Goal: Use online tool/utility: Use online tool/utility

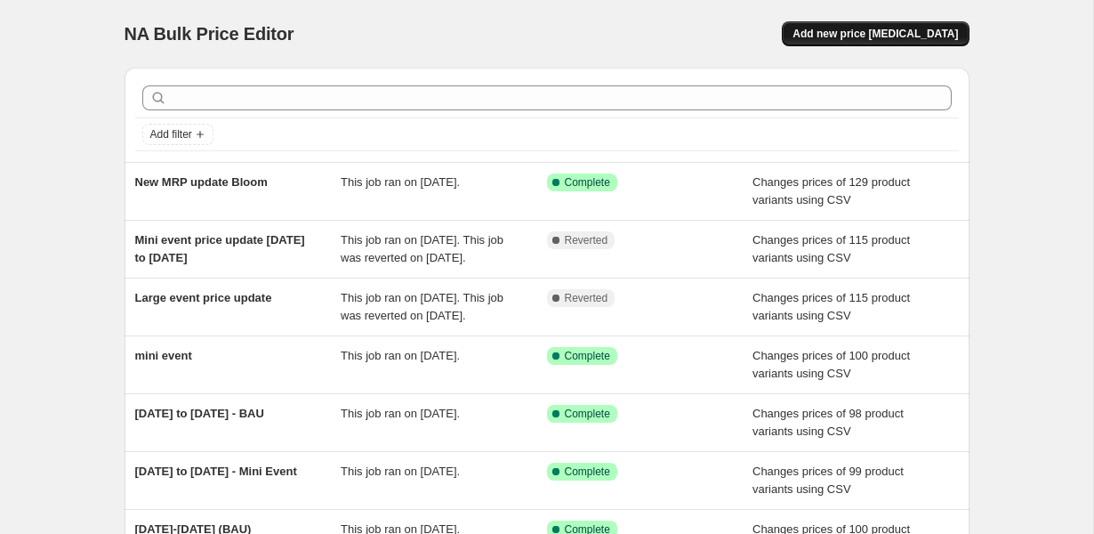
click at [836, 39] on span "Add new price [MEDICAL_DATA]" at bounding box center [876, 34] width 166 height 14
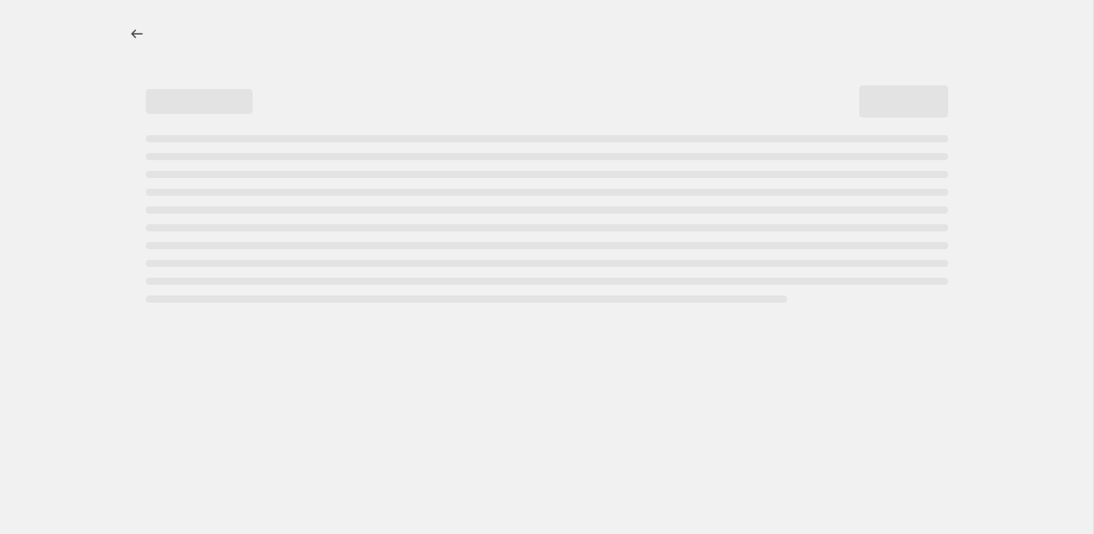
select select "percentage"
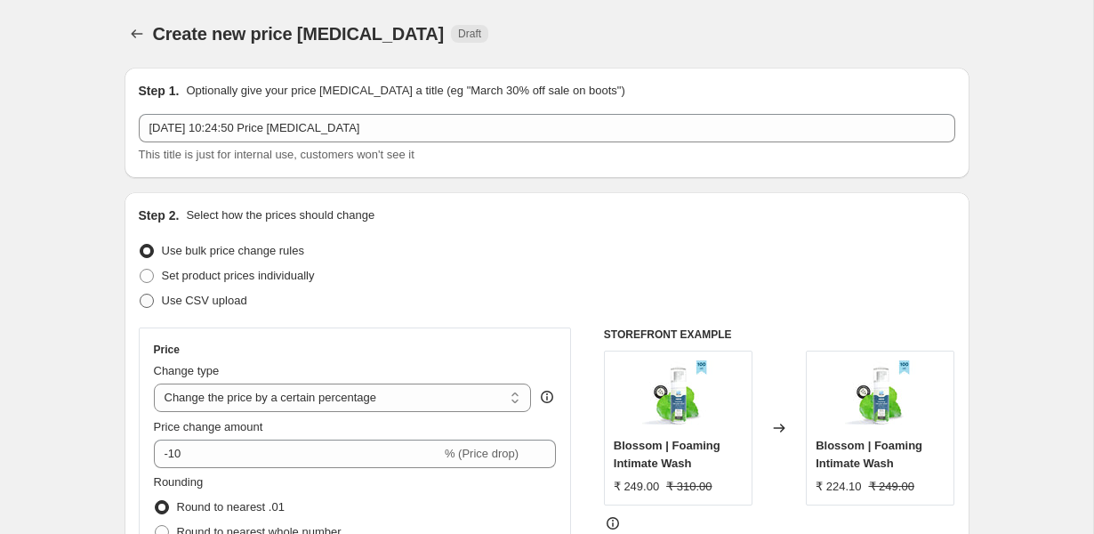
scroll to position [79, 0]
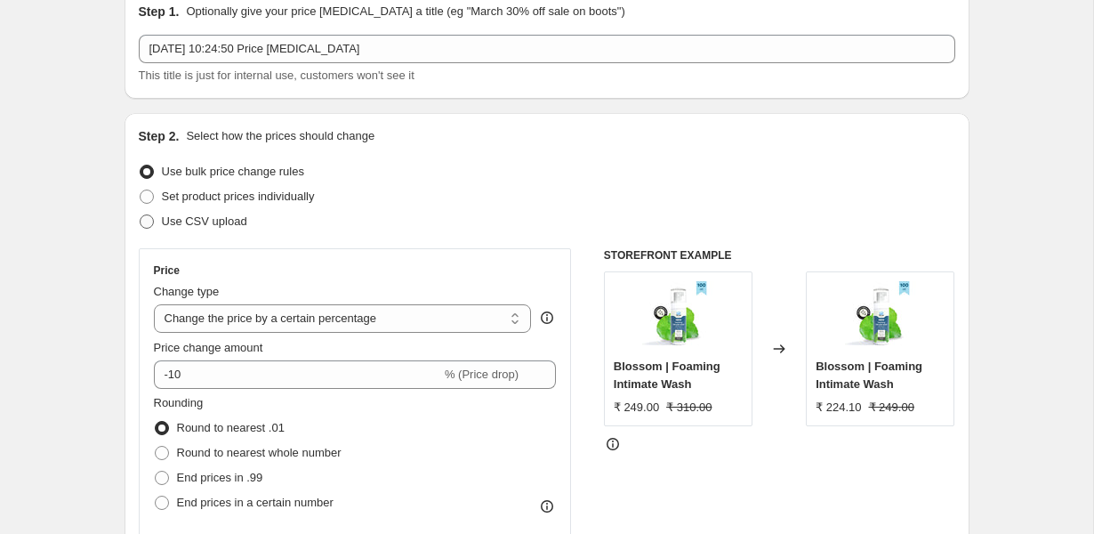
click at [206, 219] on span "Use CSV upload" at bounding box center [204, 220] width 85 height 13
click at [141, 215] on input "Use CSV upload" at bounding box center [140, 214] width 1 height 1
radio input "true"
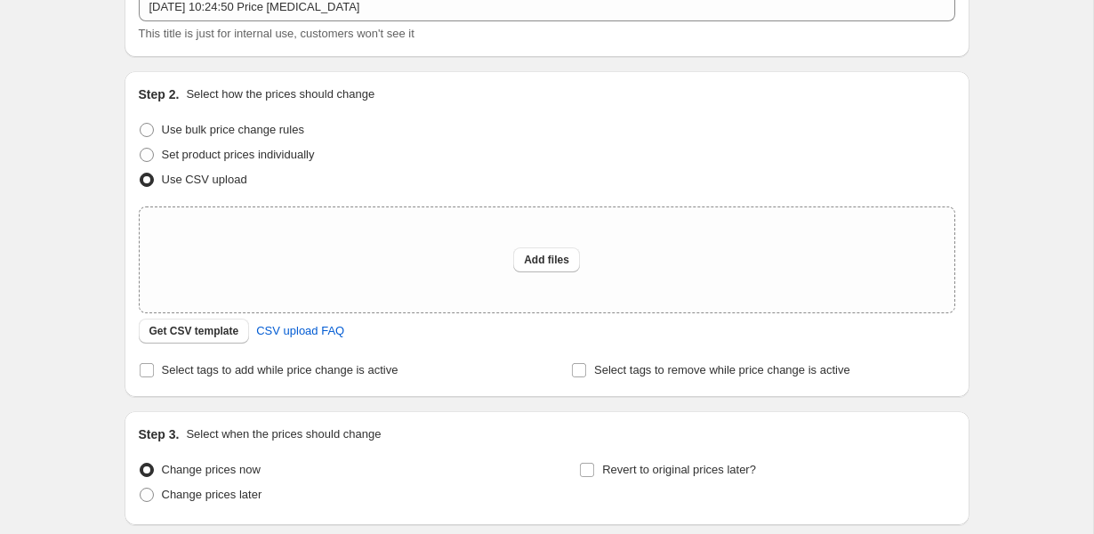
scroll to position [124, 0]
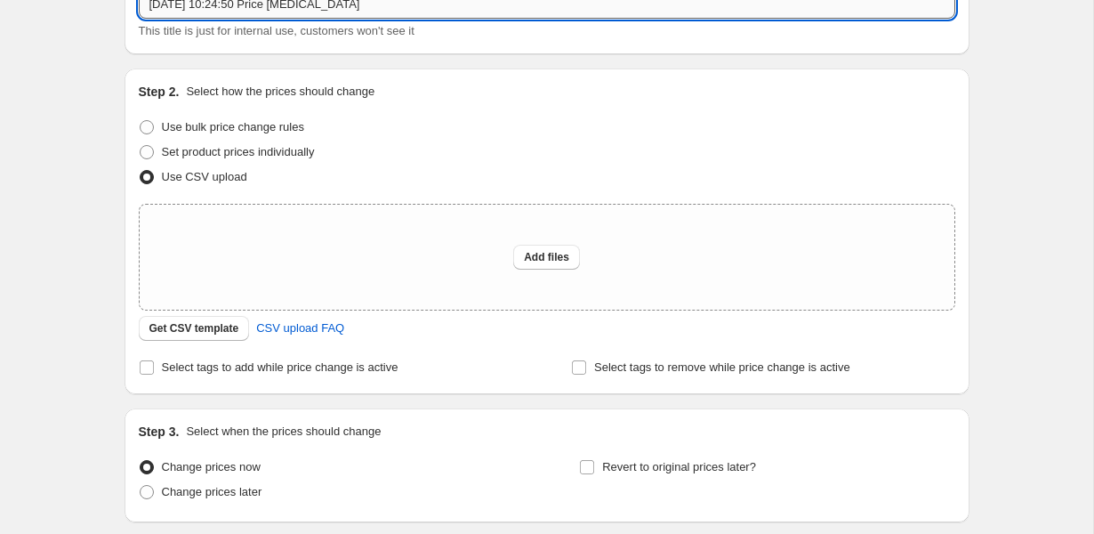
click at [274, 6] on input "[DATE] 10:24:50 Price [MEDICAL_DATA]" at bounding box center [547, 4] width 817 height 28
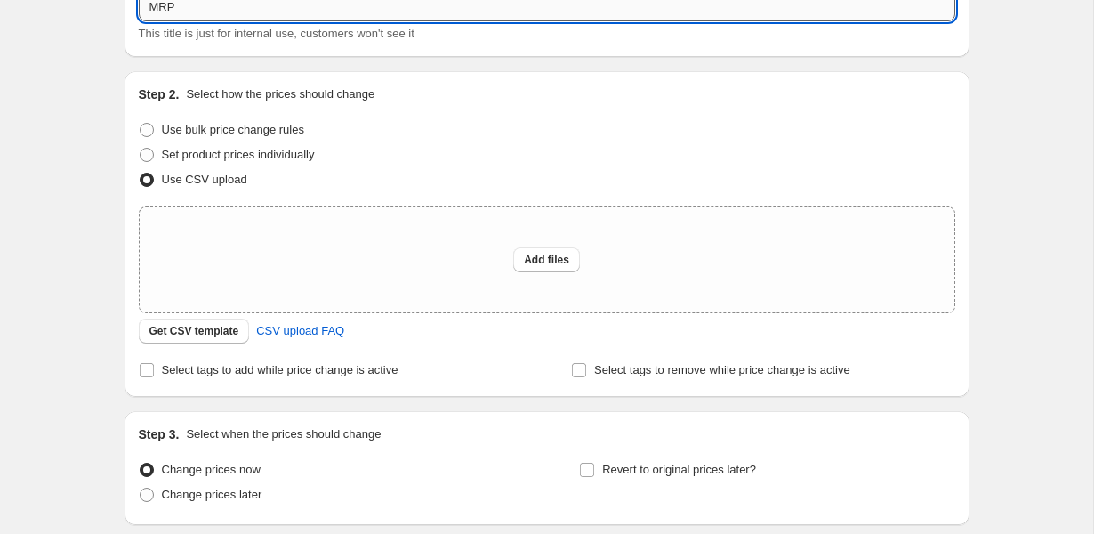
type input "MRP Change final"
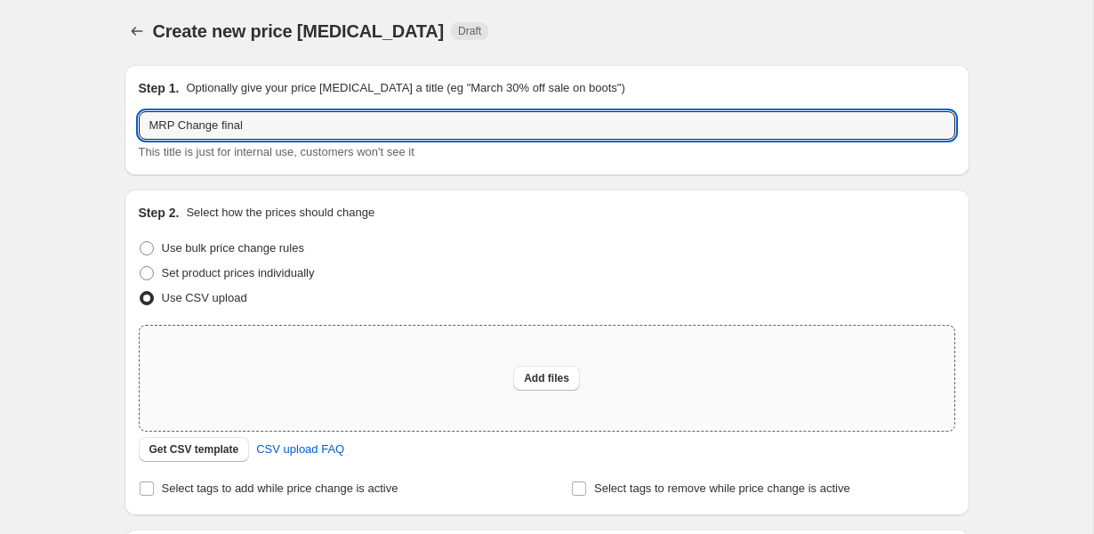
scroll to position [0, 0]
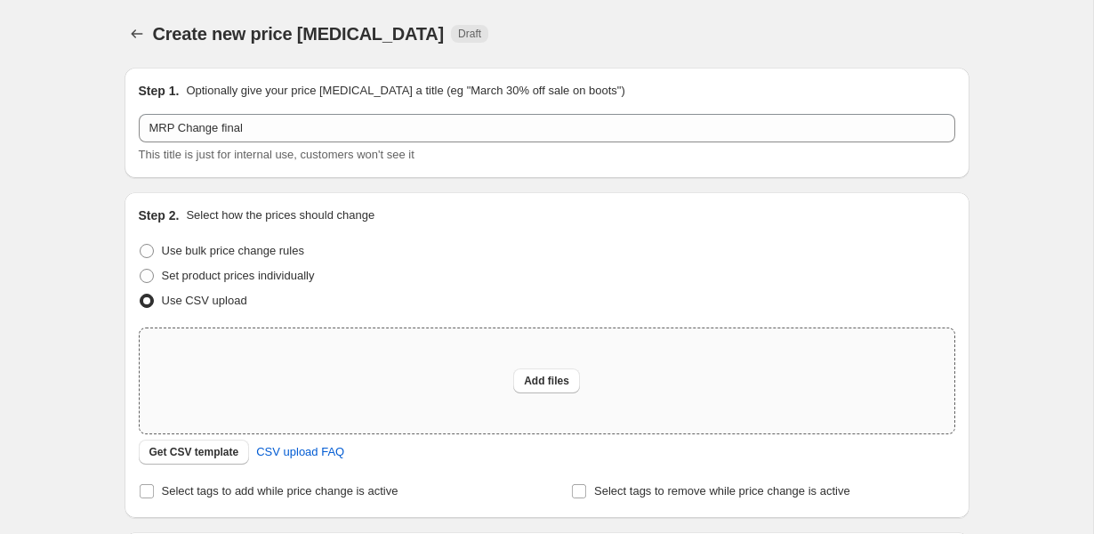
click at [300, 371] on div "Add files" at bounding box center [547, 380] width 815 height 105
type input "C:\fakepath\MRP change [DATE] bloom & boldcare.xlsx - Bloom final.csv"
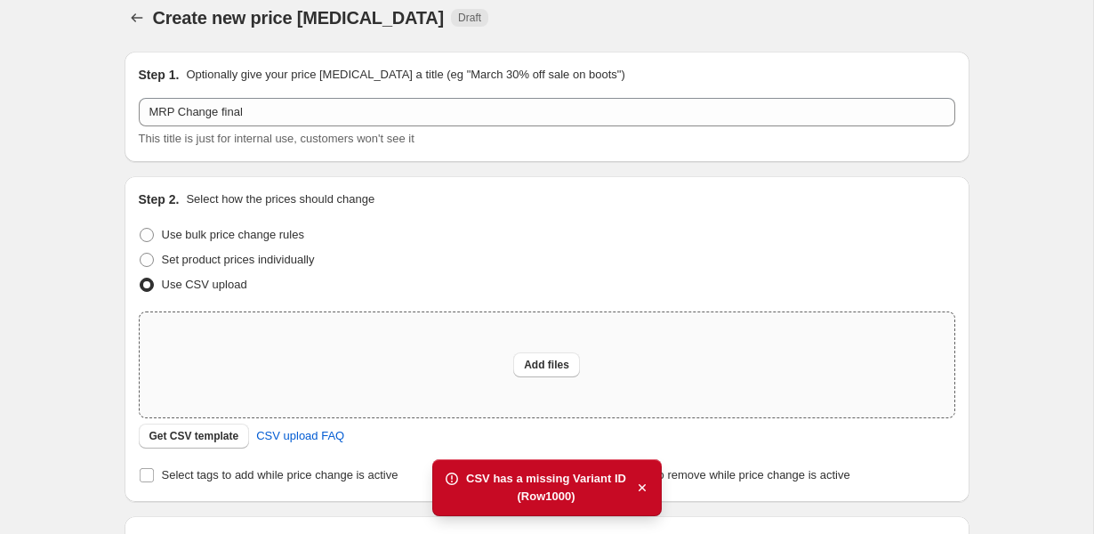
scroll to position [27, 0]
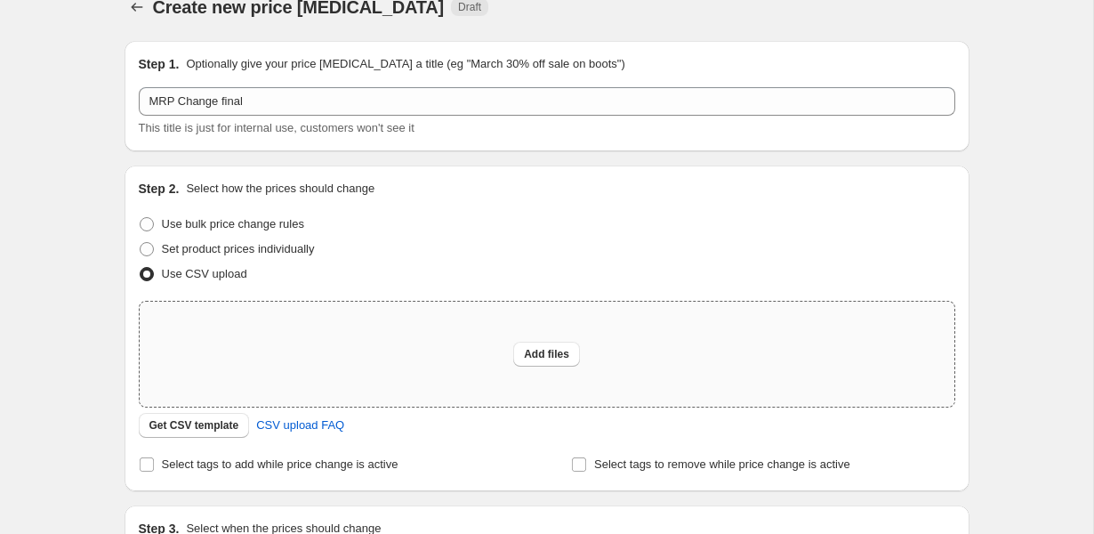
click at [338, 351] on div "Add files" at bounding box center [547, 354] width 815 height 105
type input "C:\fakepath\MRP change [DATE] bloom & boldcare.xlsx - Bloom final.csv"
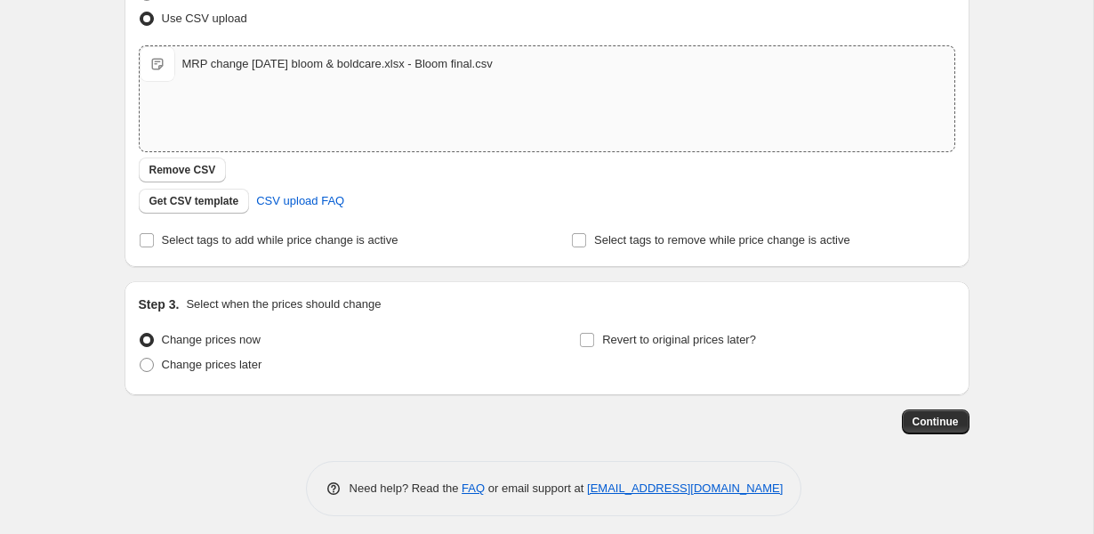
scroll to position [291, 0]
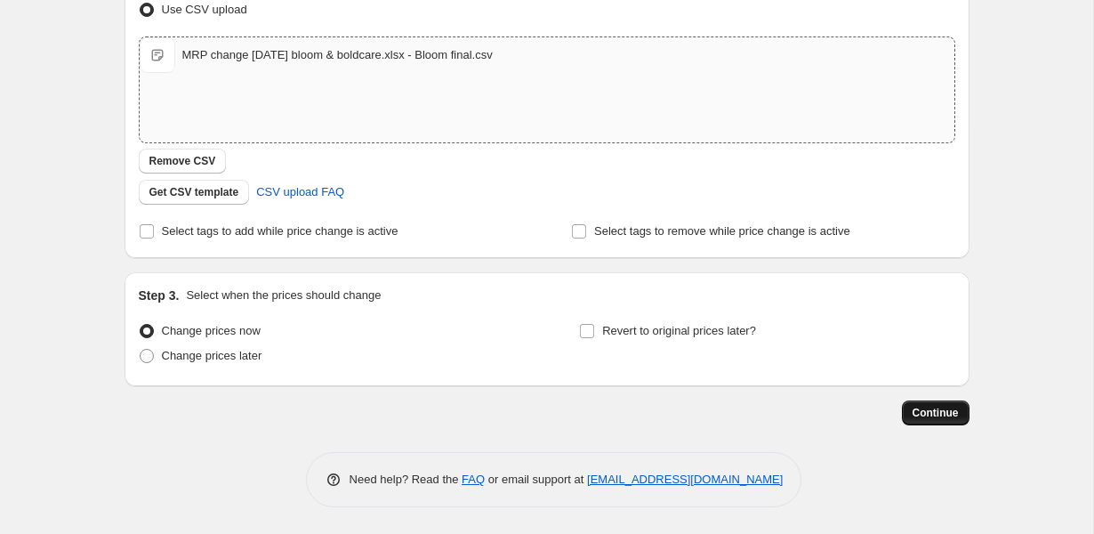
click at [925, 411] on span "Continue" at bounding box center [936, 413] width 46 height 14
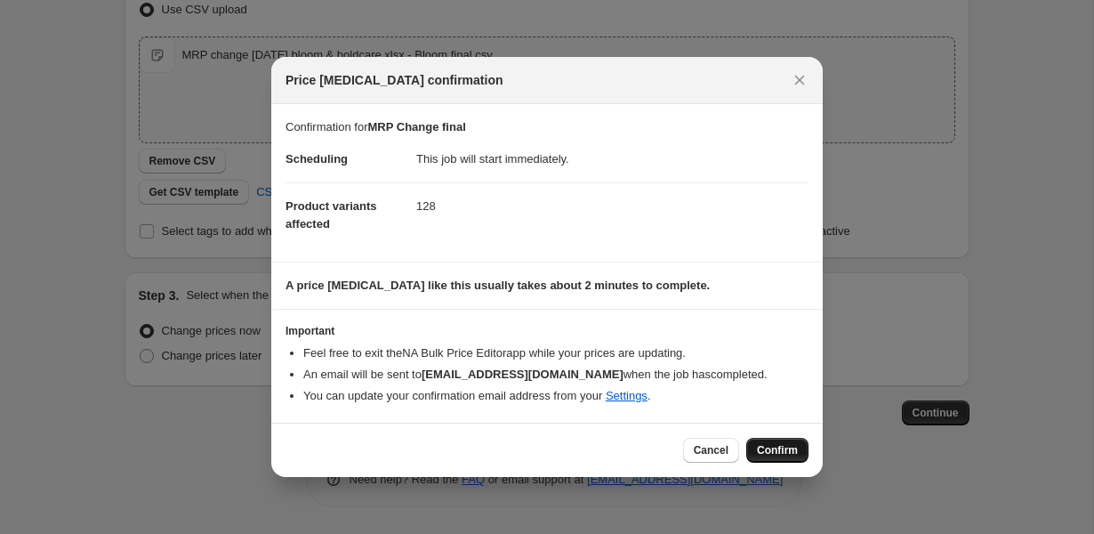
click at [764, 454] on span "Confirm" at bounding box center [777, 450] width 41 height 14
